Goal: Information Seeking & Learning: Learn about a topic

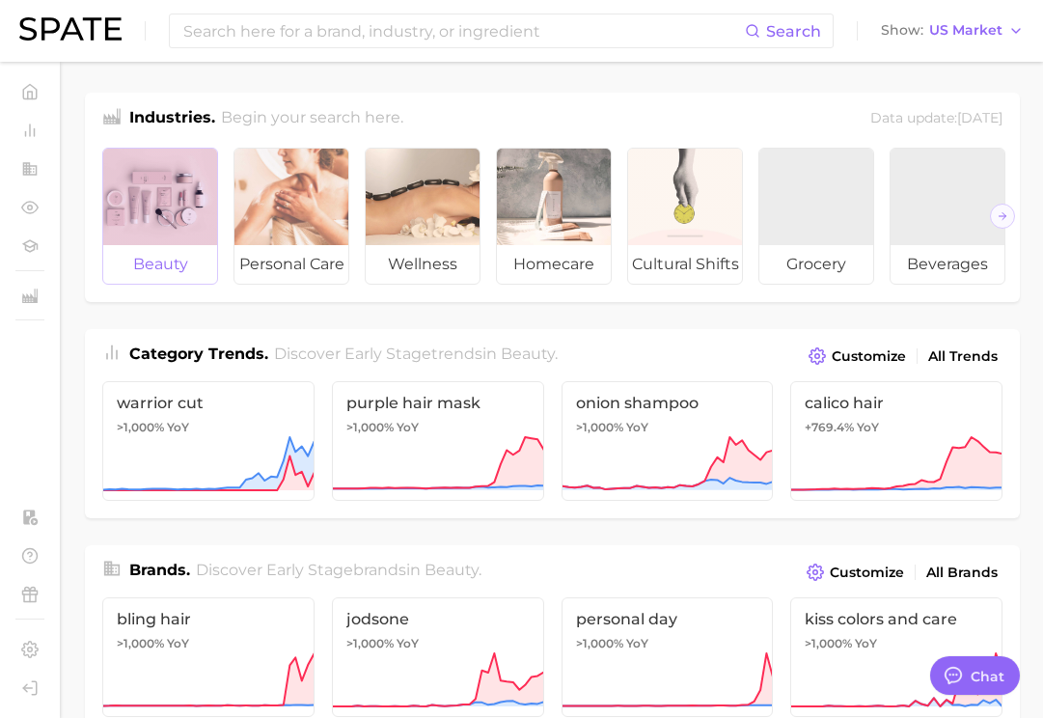
click at [154, 205] on div at bounding box center [160, 197] width 114 height 96
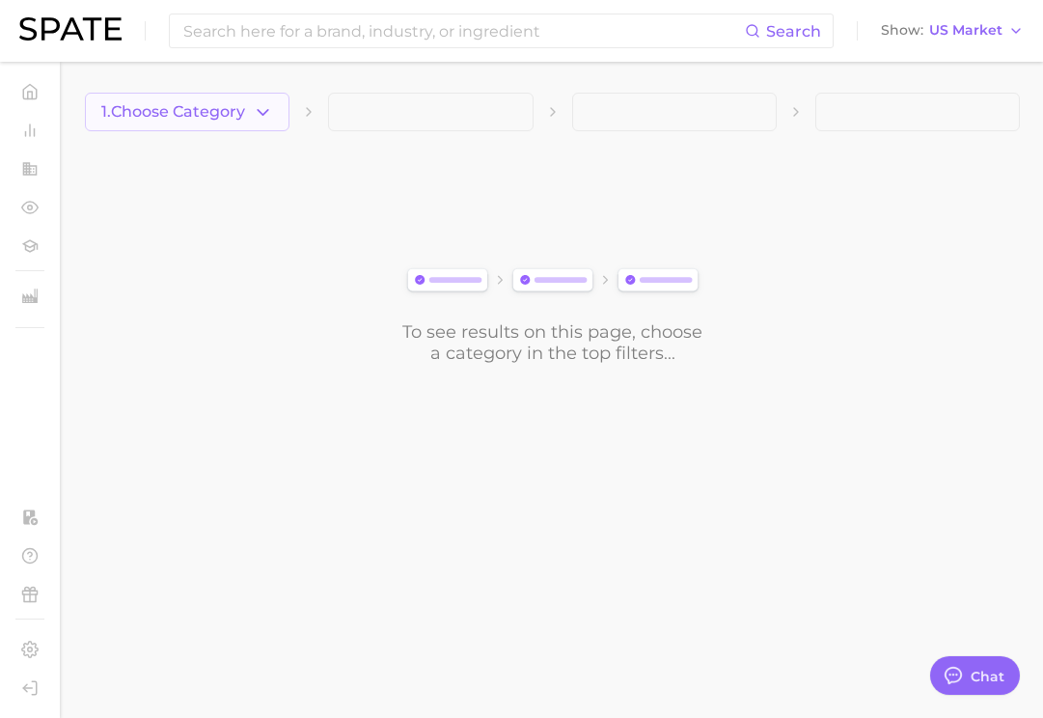
click at [278, 107] on button "1. Choose Category" at bounding box center [187, 112] width 205 height 39
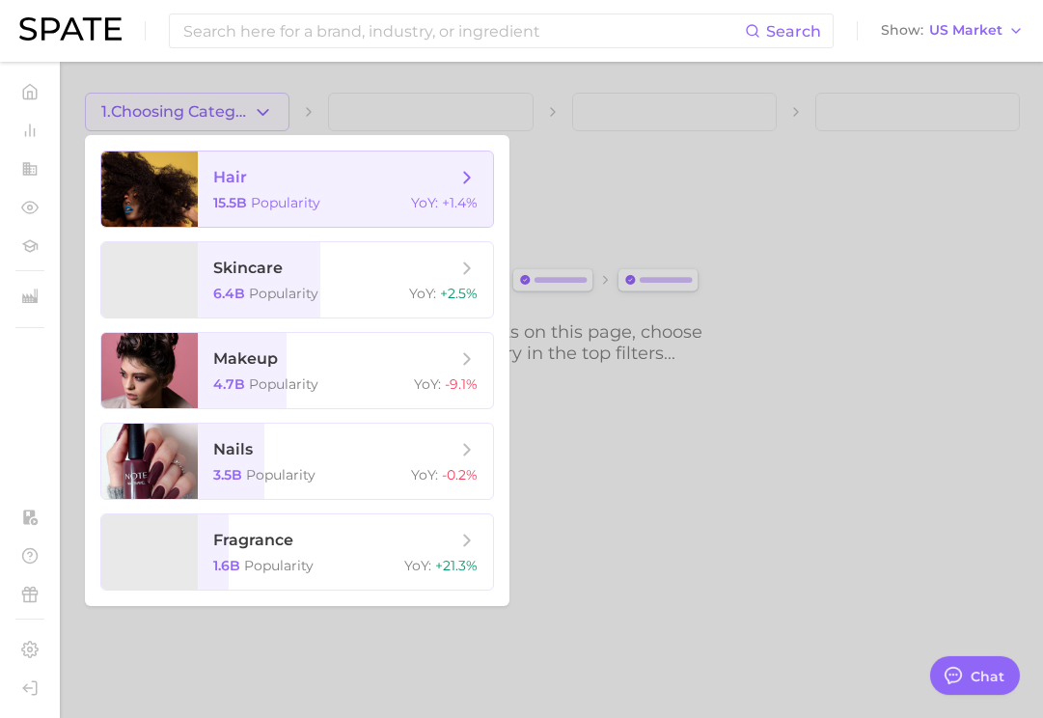
click at [261, 170] on span "hair" at bounding box center [334, 177] width 243 height 21
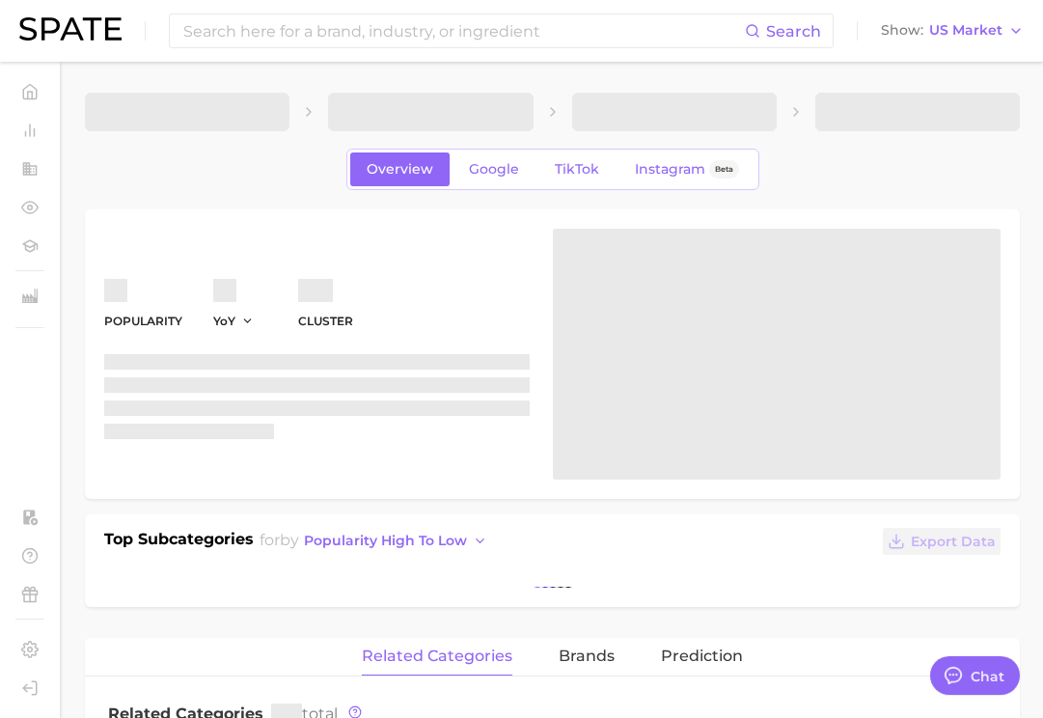
type textarea "x"
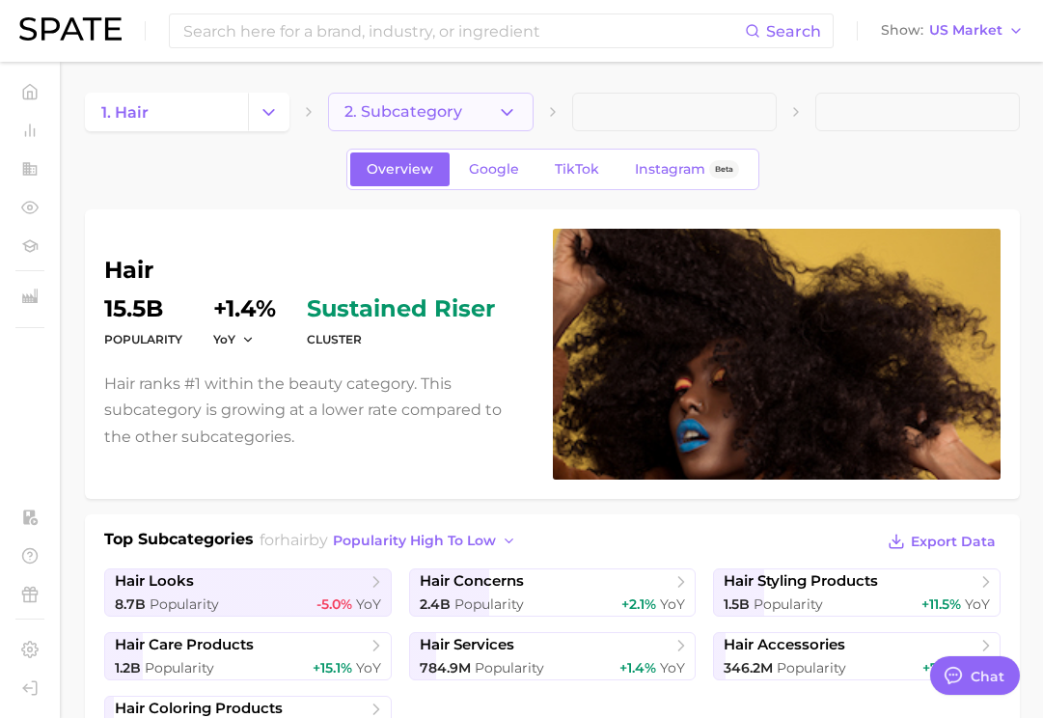
click at [371, 123] on button "2. Subcategory" at bounding box center [430, 112] width 205 height 39
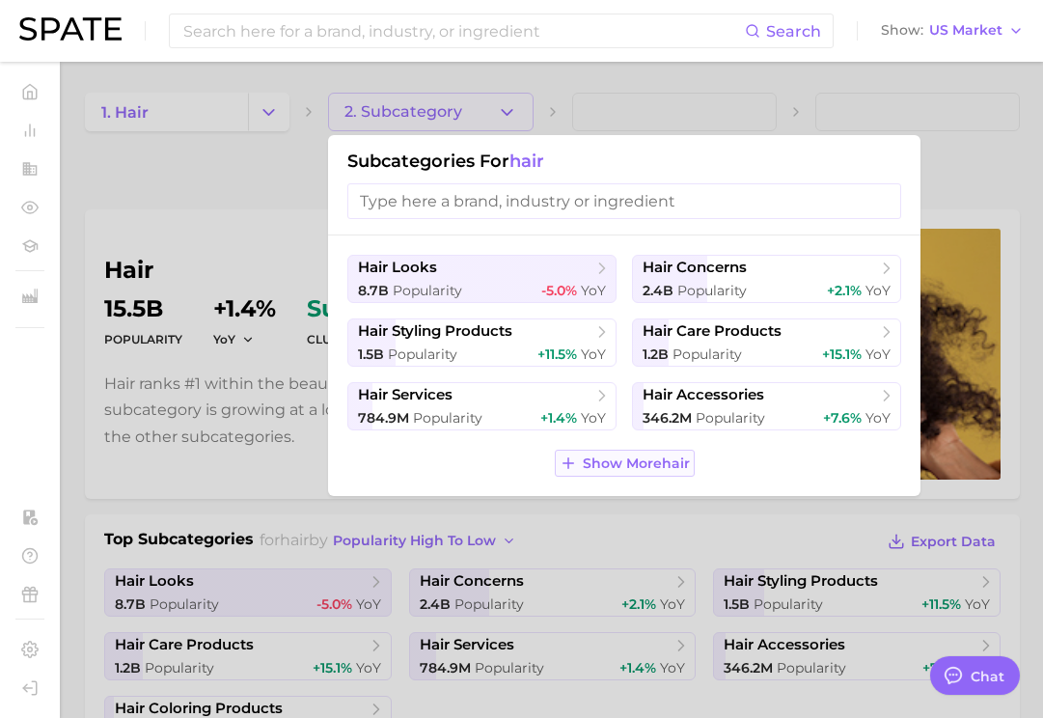
click at [618, 460] on span "Show More hair" at bounding box center [636, 463] width 107 height 16
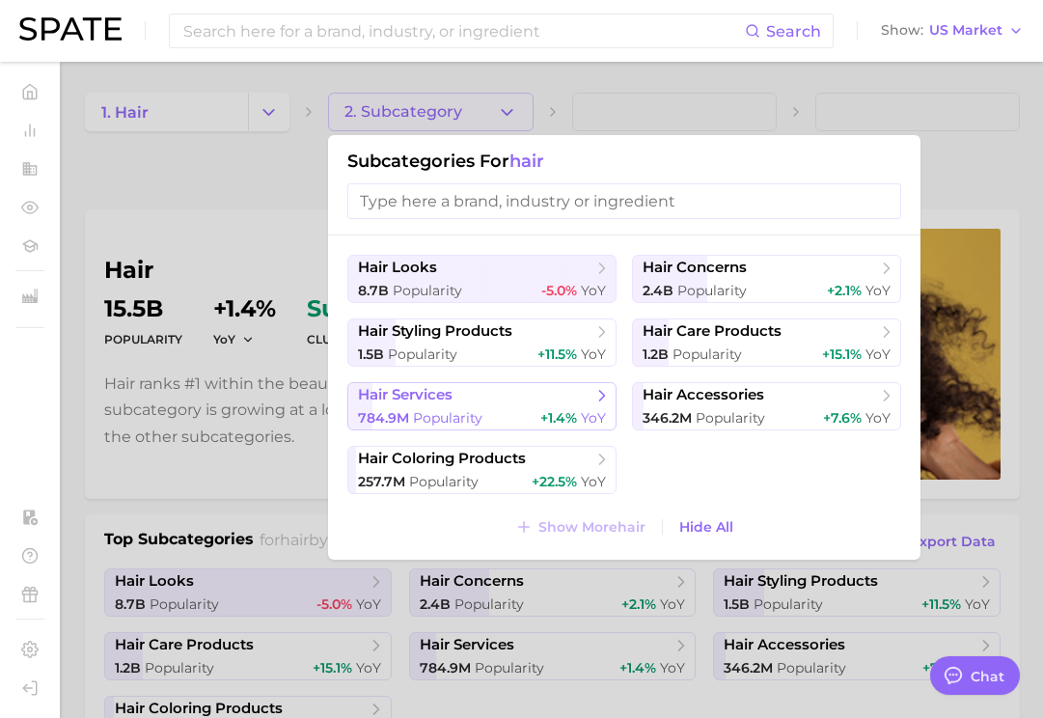
scroll to position [25, 0]
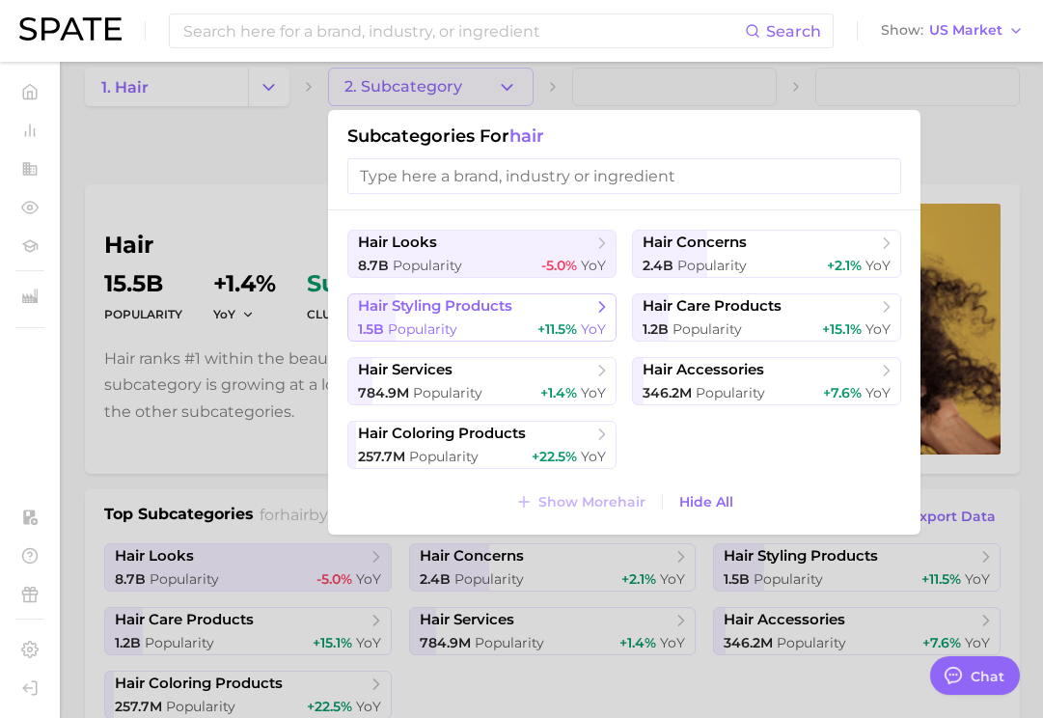
click at [477, 326] on div "1.5b Popularity +11.5% YoY" at bounding box center [482, 329] width 248 height 18
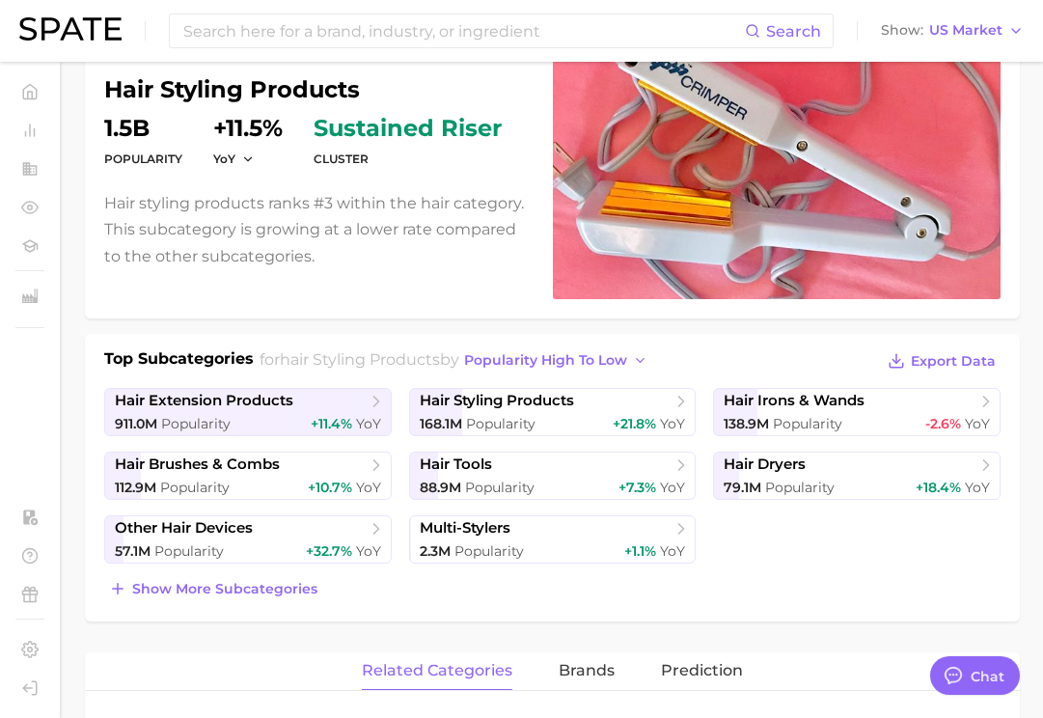
scroll to position [194, 0]
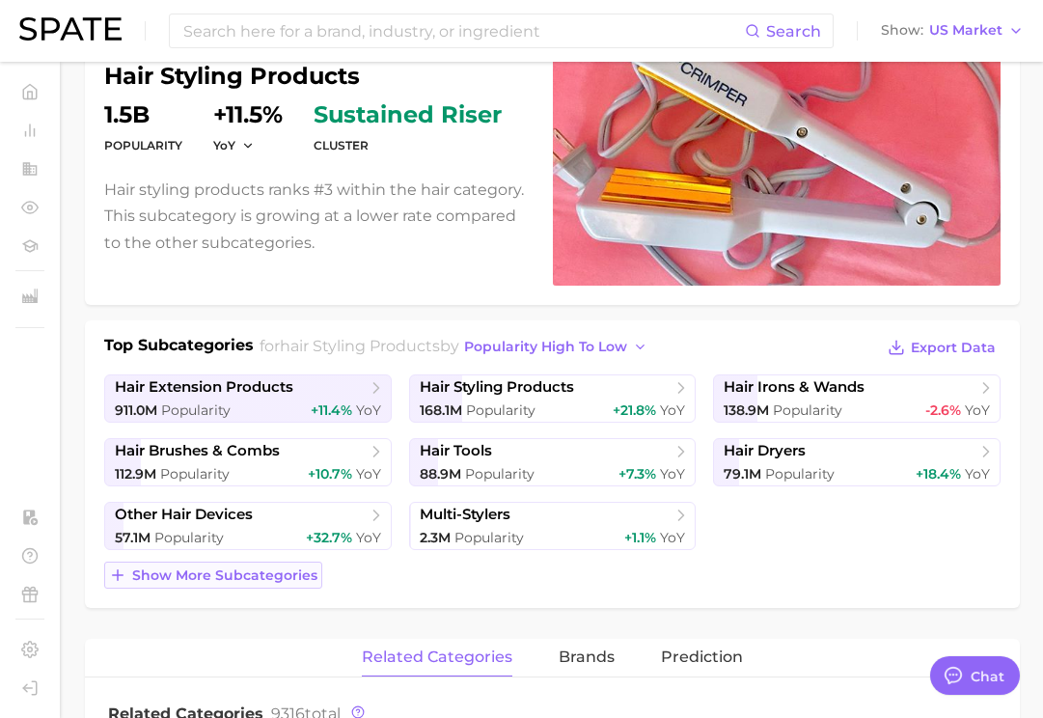
click at [266, 578] on span "Show more subcategories" at bounding box center [224, 575] width 185 height 16
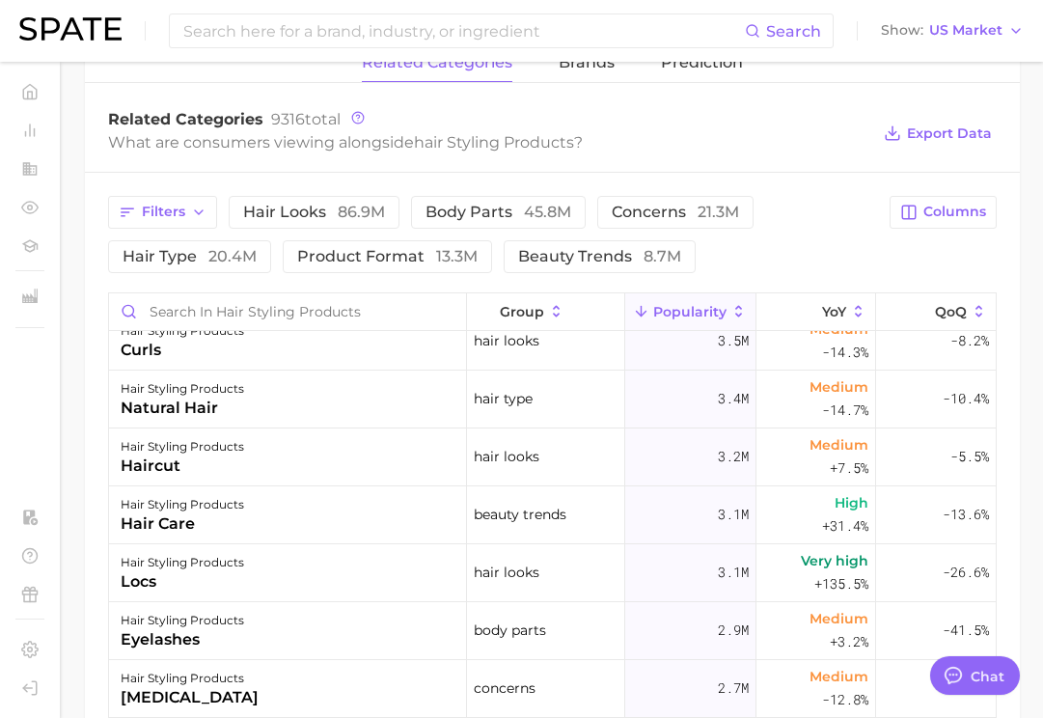
scroll to position [555, 0]
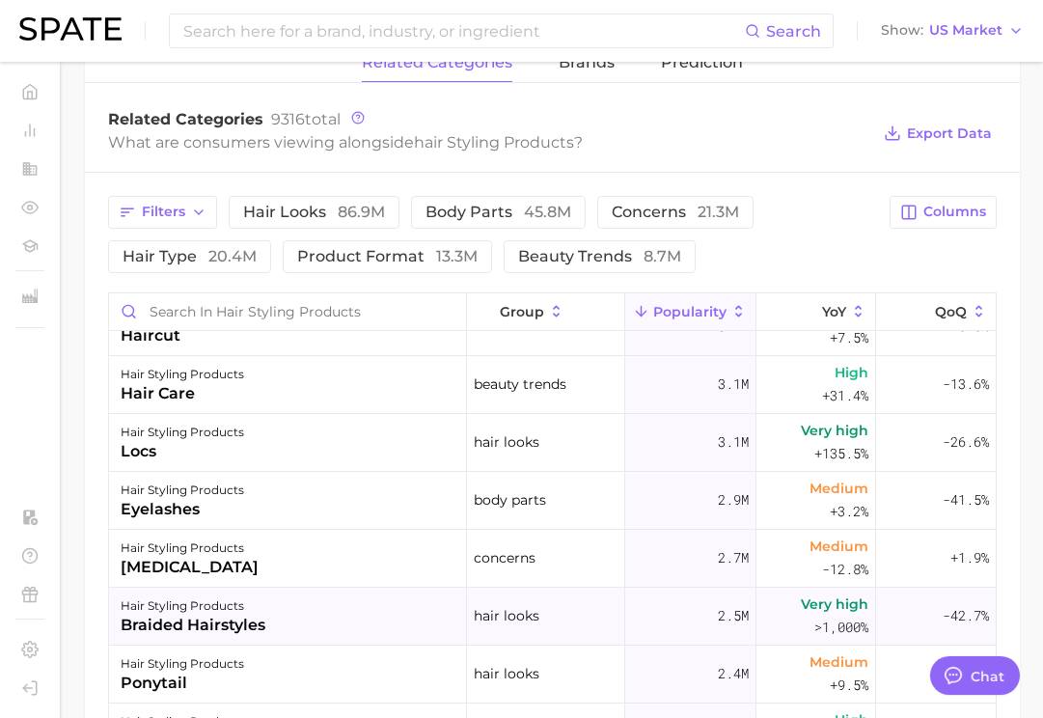
click at [354, 608] on div "hair styling products braided hairstyles" at bounding box center [288, 617] width 358 height 58
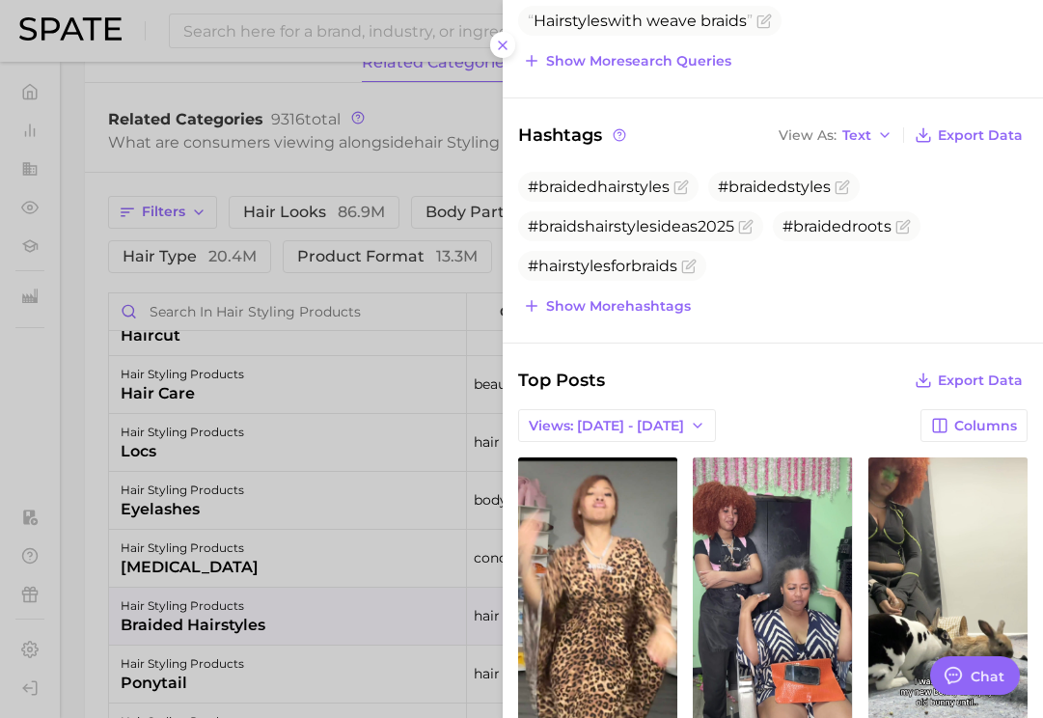
scroll to position [0, 0]
